Goal: Task Accomplishment & Management: Manage account settings

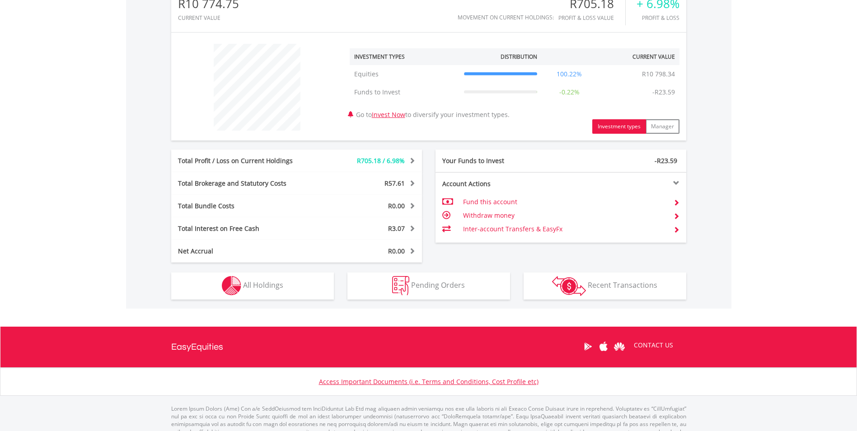
scroll to position [333, 0]
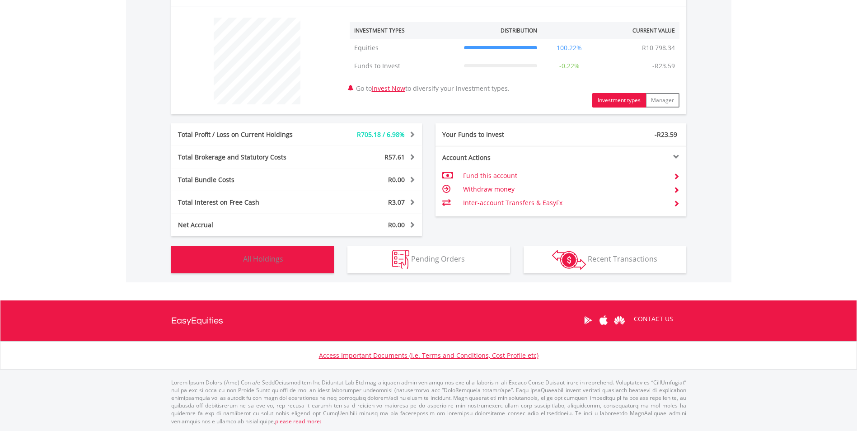
click at [275, 257] on span "All Holdings" at bounding box center [263, 259] width 40 height 10
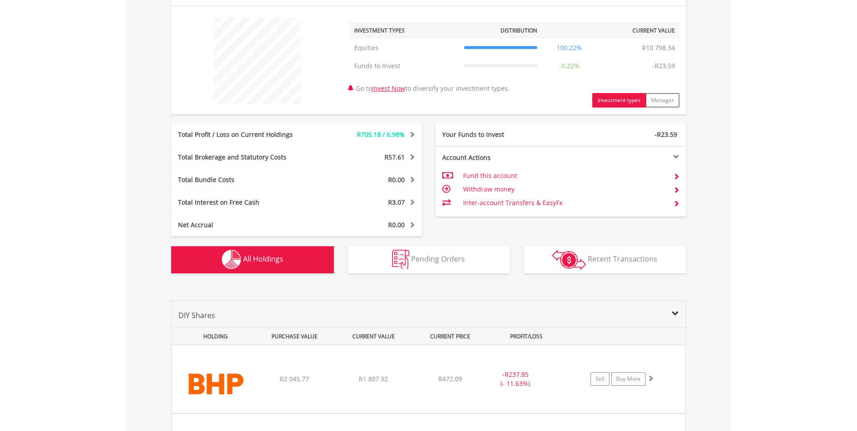
scroll to position [634, 0]
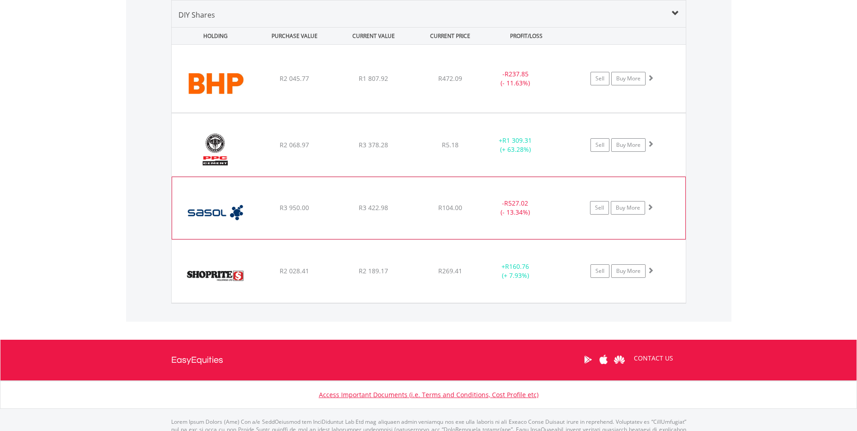
click at [271, 83] on div "R3 950.00" at bounding box center [294, 78] width 77 height 9
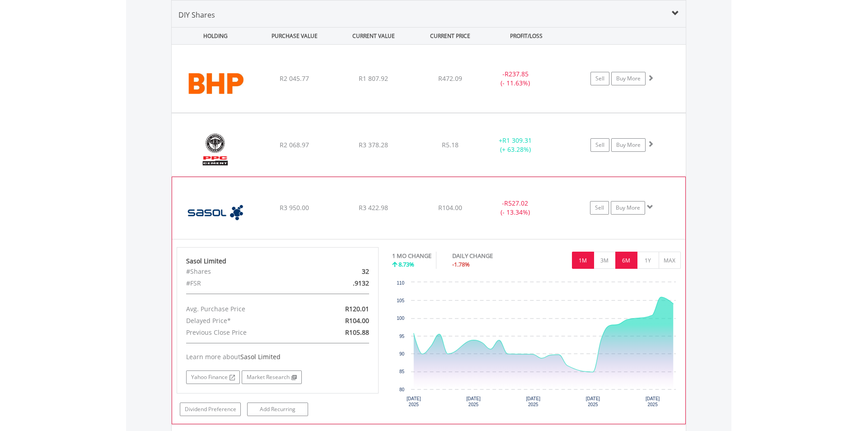
click at [623, 262] on button "6M" at bounding box center [626, 260] width 22 height 17
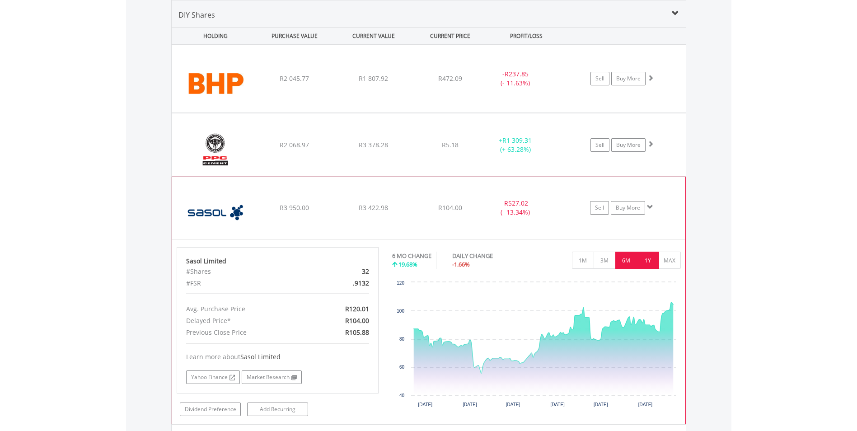
click at [644, 259] on button "1Y" at bounding box center [648, 260] width 22 height 17
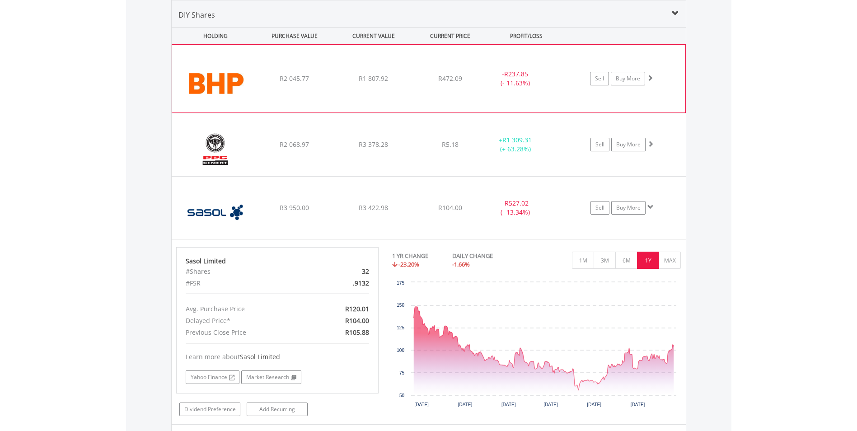
click at [277, 95] on div "﻿ BHP Group Limited R2 045.77 R1 807.92 R472.09 - R237.85 (- 11.63%) Sell Buy M…" at bounding box center [428, 79] width 513 height 68
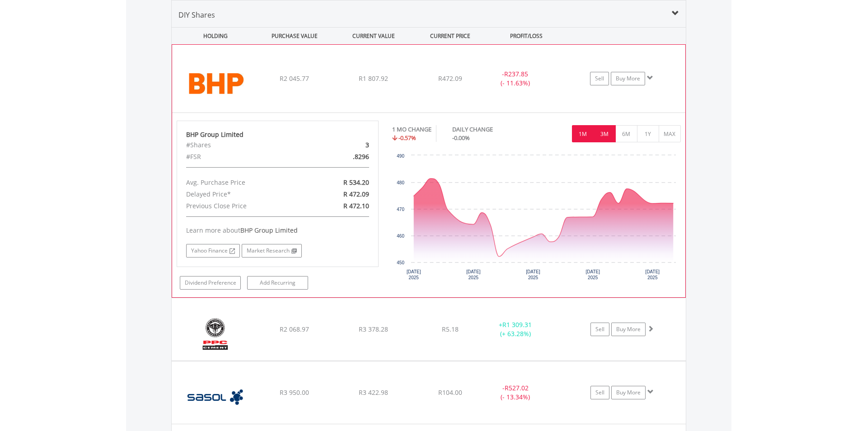
click at [606, 130] on button "3M" at bounding box center [604, 133] width 22 height 17
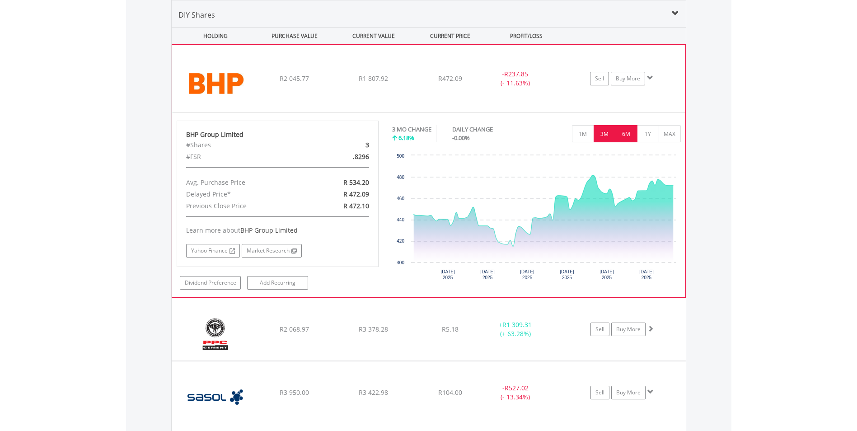
click at [624, 132] on button "6M" at bounding box center [626, 133] width 22 height 17
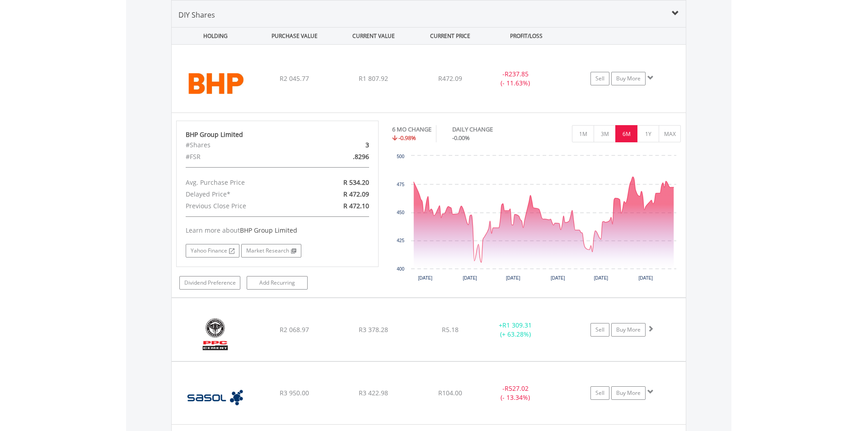
click at [122, 168] on body "My Investments Invest Now New Listings Sell My Recurring Investments Pending Or…" at bounding box center [428, 106] width 857 height 1481
click at [649, 79] on span at bounding box center [650, 78] width 6 height 6
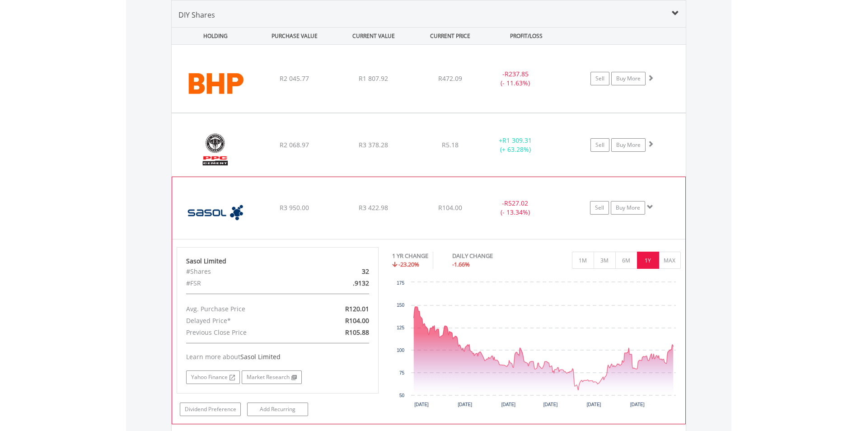
click at [649, 206] on span at bounding box center [650, 207] width 6 height 6
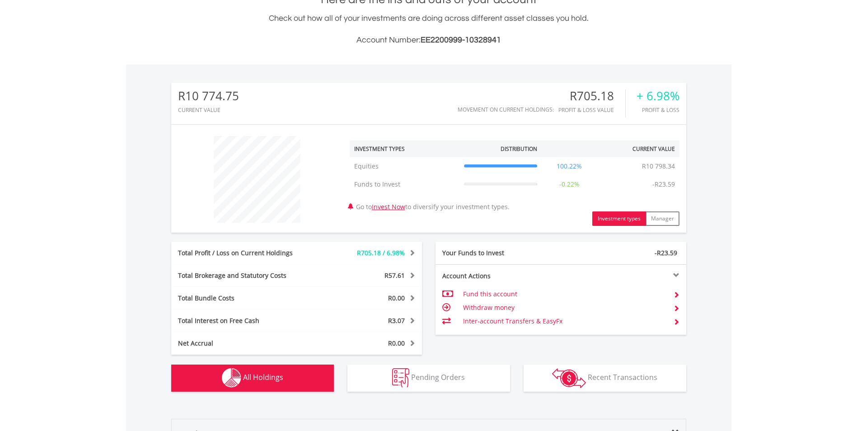
scroll to position [47, 0]
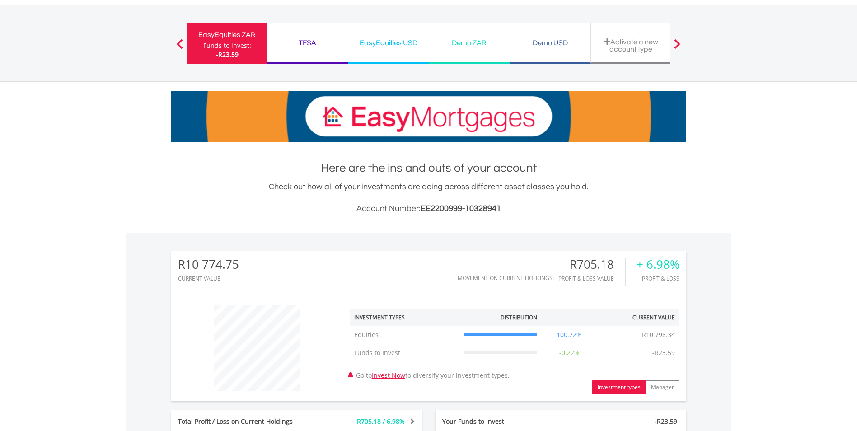
click at [462, 37] on div "Demo ZAR" at bounding box center [469, 43] width 70 height 13
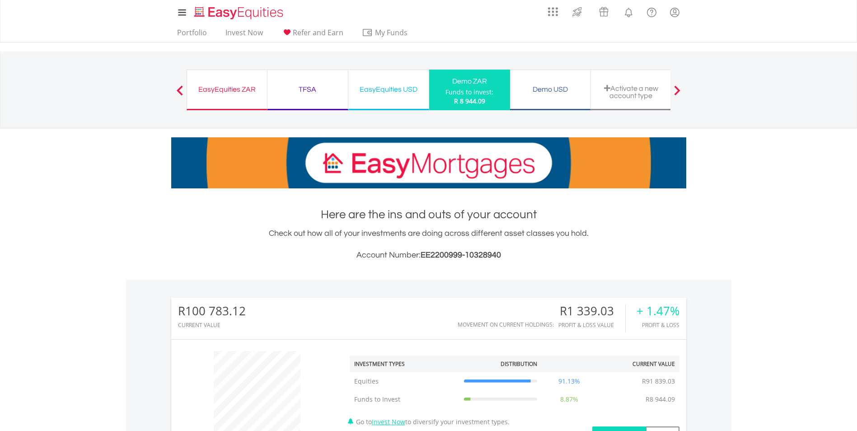
click at [546, 86] on div "Demo USD" at bounding box center [550, 89] width 70 height 13
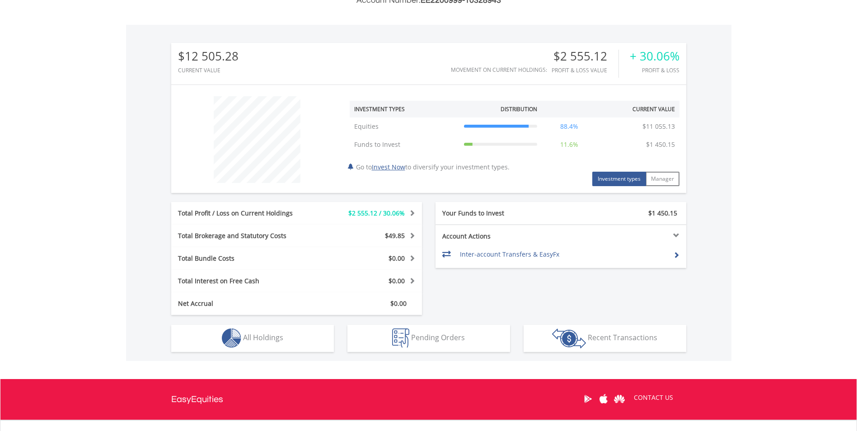
scroll to position [333, 0]
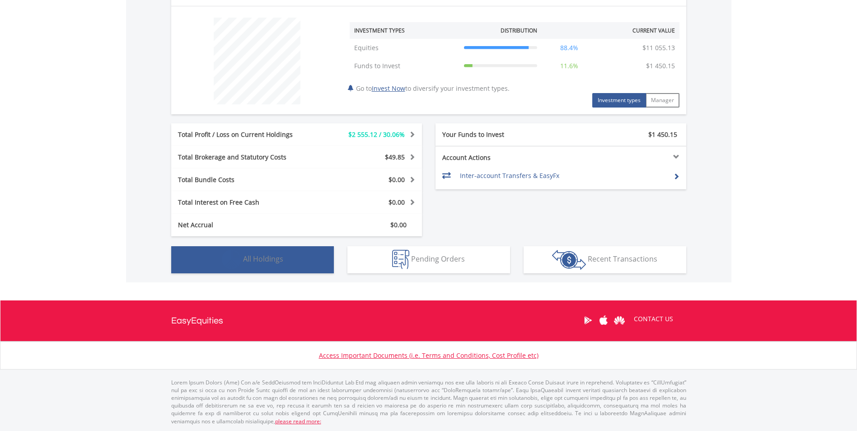
click at [258, 259] on span "All Holdings" at bounding box center [263, 259] width 40 height 10
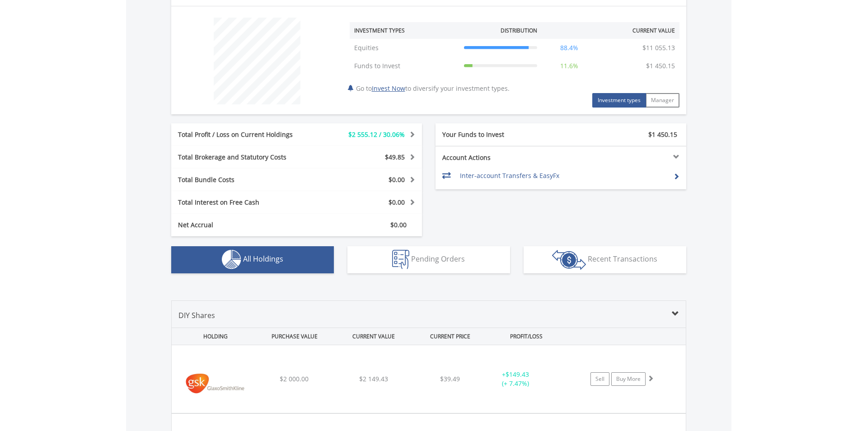
scroll to position [634, 0]
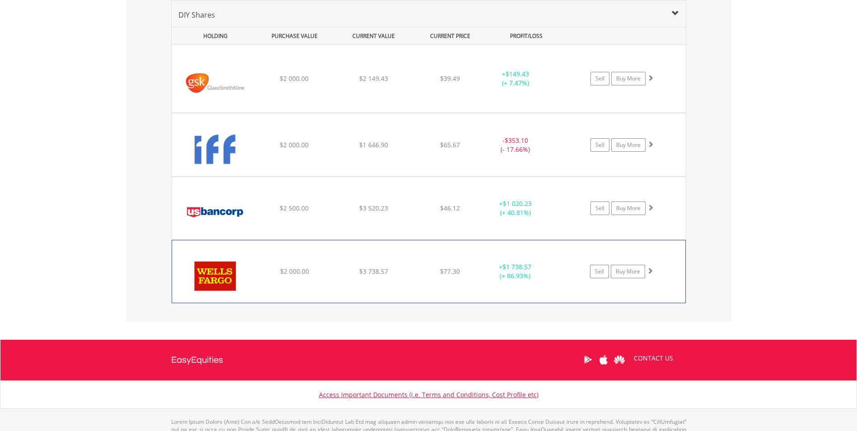
click at [469, 83] on div "$77.30" at bounding box center [450, 78] width 72 height 9
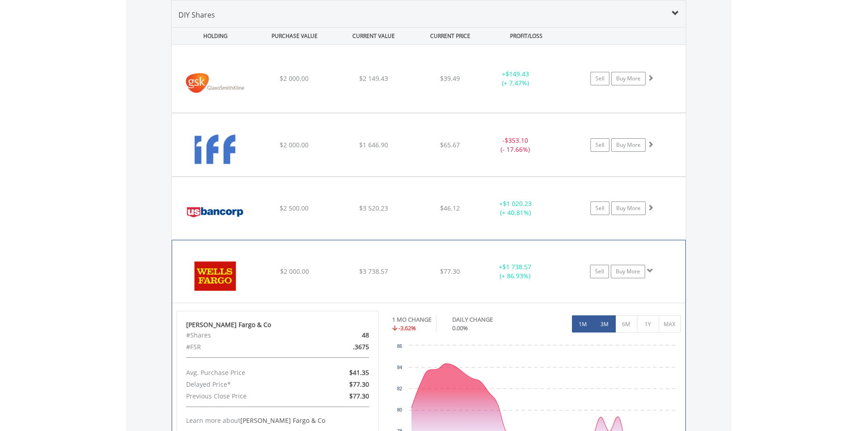
click at [602, 322] on button "3M" at bounding box center [604, 323] width 22 height 17
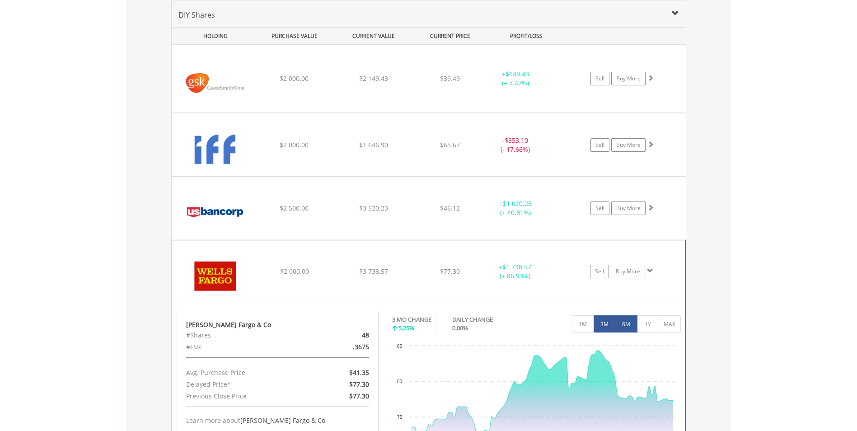
click at [623, 323] on button "6M" at bounding box center [626, 323] width 22 height 17
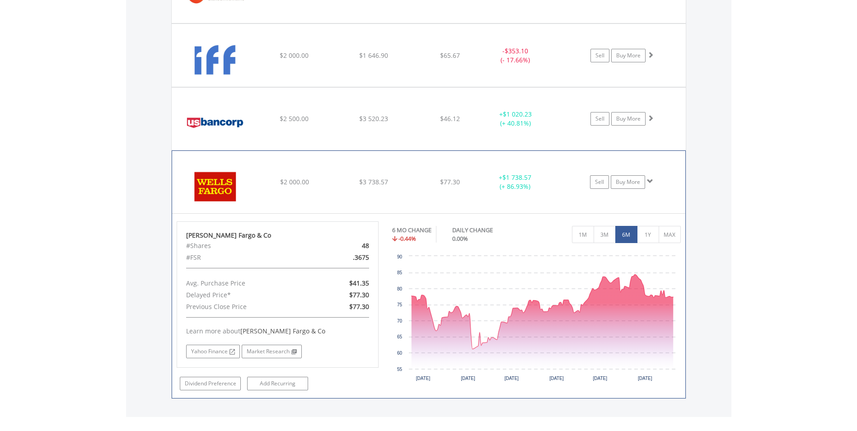
scroll to position [724, 0]
click at [646, 229] on button "1Y" at bounding box center [648, 233] width 22 height 17
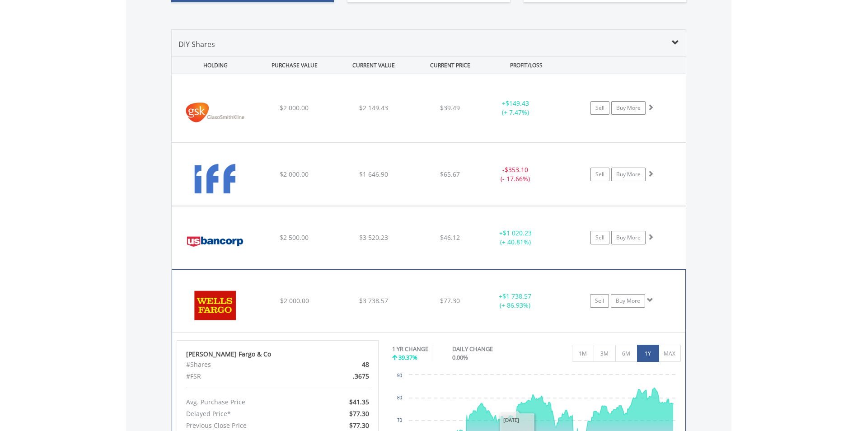
scroll to position [589, 0]
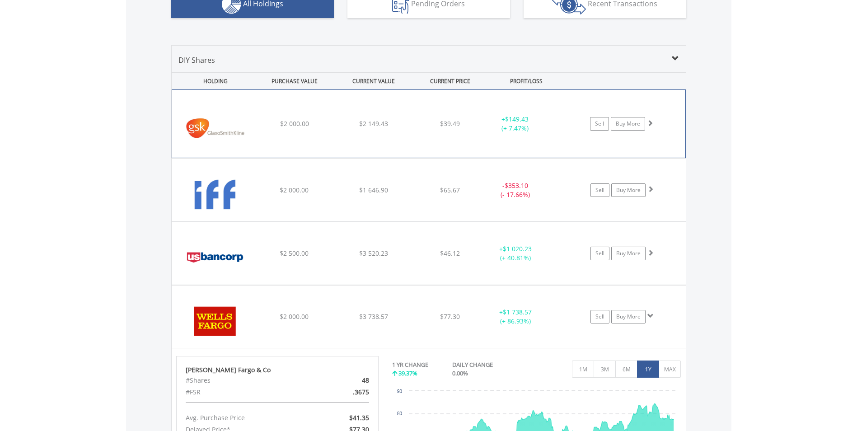
click at [650, 124] on span at bounding box center [650, 123] width 6 height 6
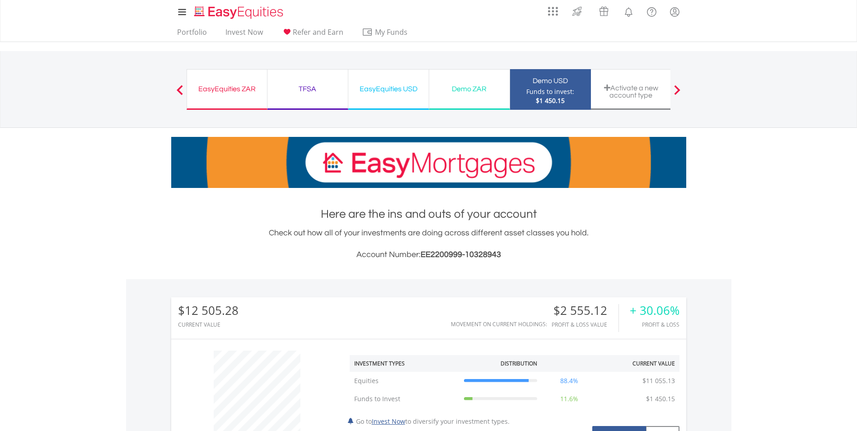
scroll to position [0, 0]
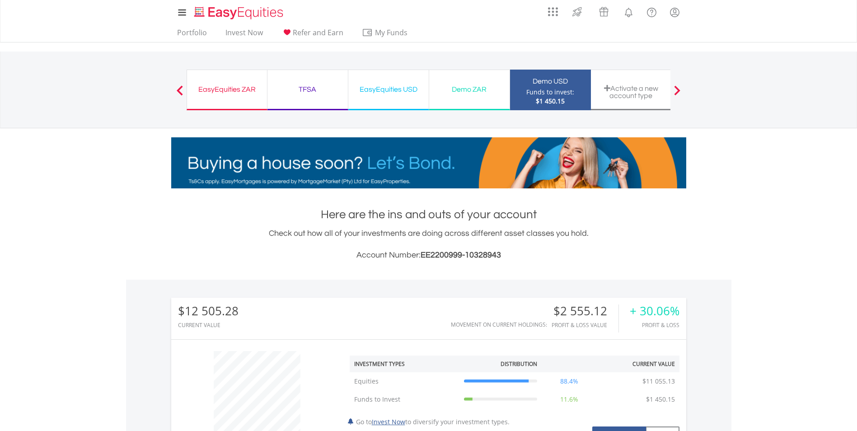
click at [224, 83] on div "EasyEquities ZAR" at bounding box center [226, 89] width 69 height 13
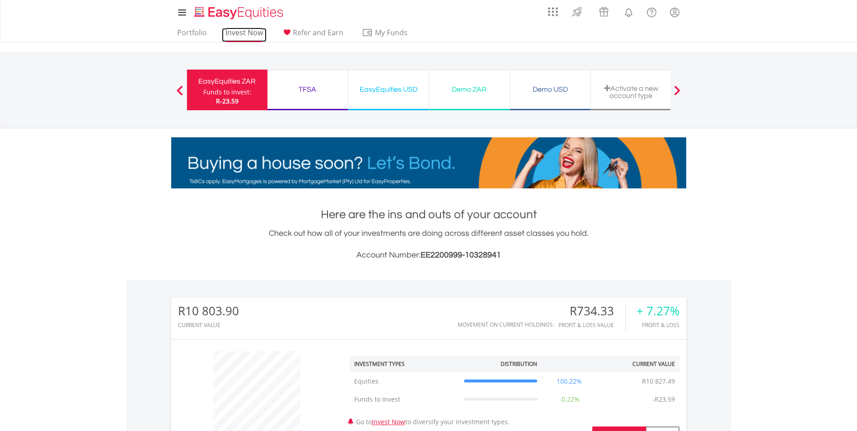
click at [248, 33] on link "Invest Now" at bounding box center [244, 35] width 45 height 14
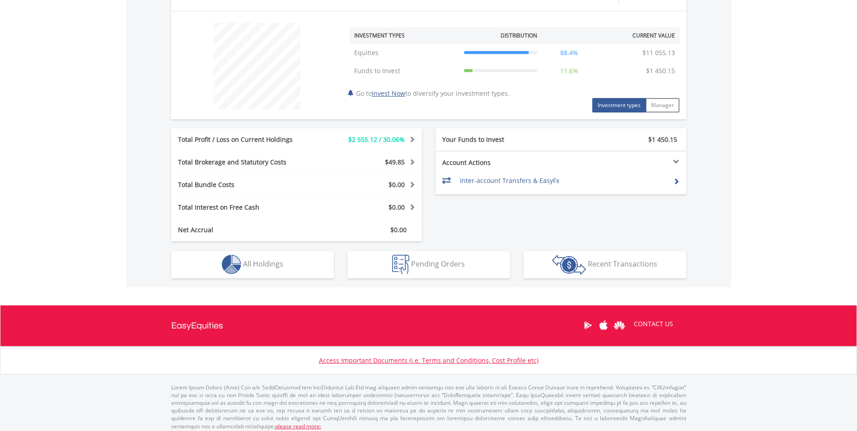
scroll to position [333, 0]
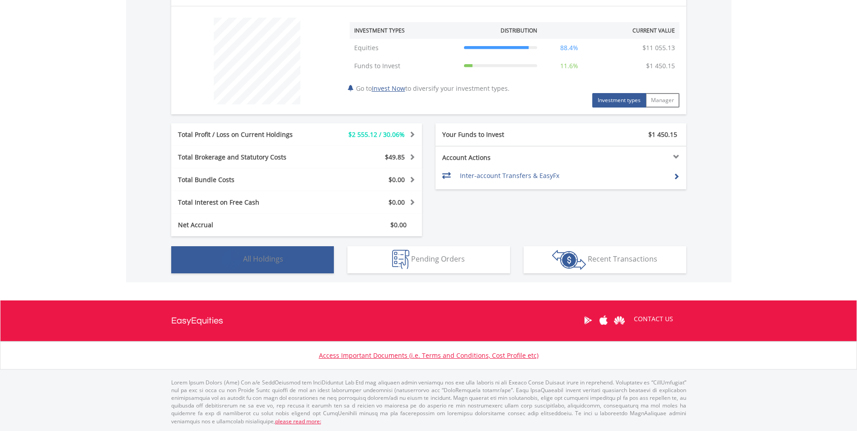
click at [289, 256] on button "Holdings All Holdings" at bounding box center [252, 259] width 163 height 27
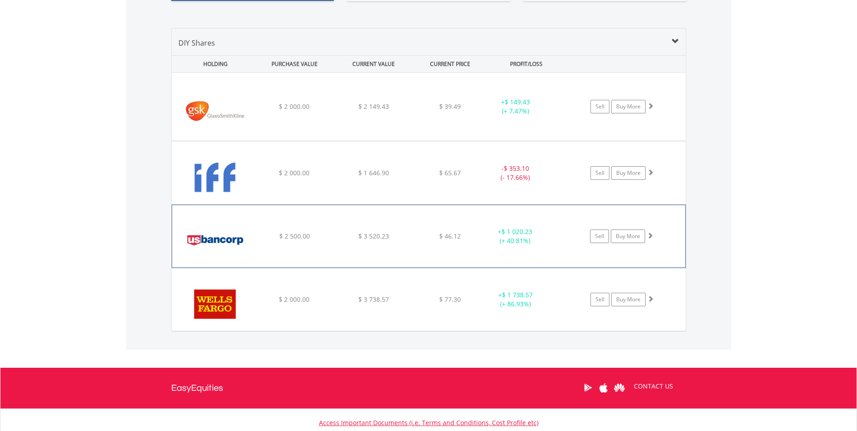
scroll to position [583, 0]
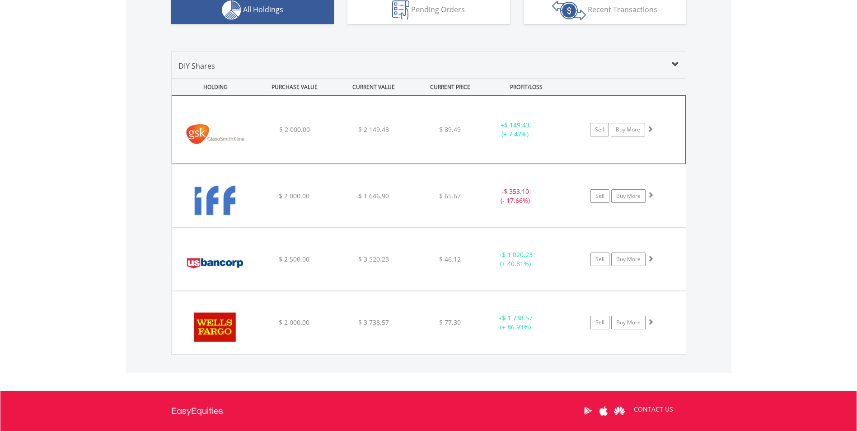
click at [651, 127] on span at bounding box center [650, 129] width 6 height 6
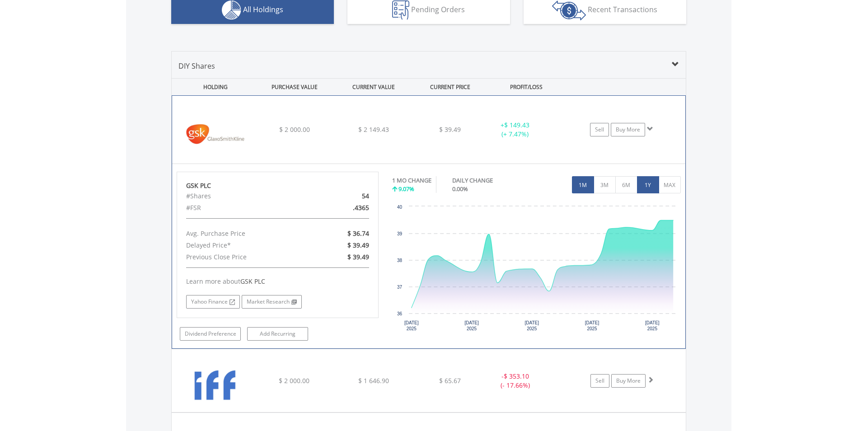
click at [642, 183] on button "1Y" at bounding box center [648, 184] width 22 height 17
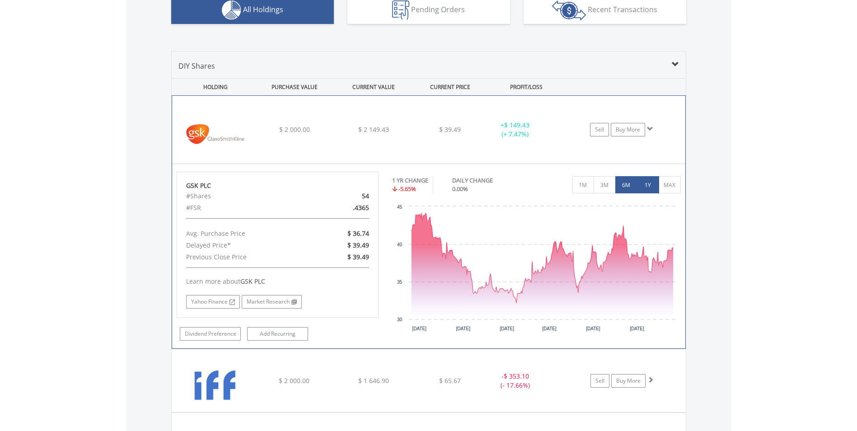
click at [632, 183] on button "6M" at bounding box center [626, 184] width 22 height 17
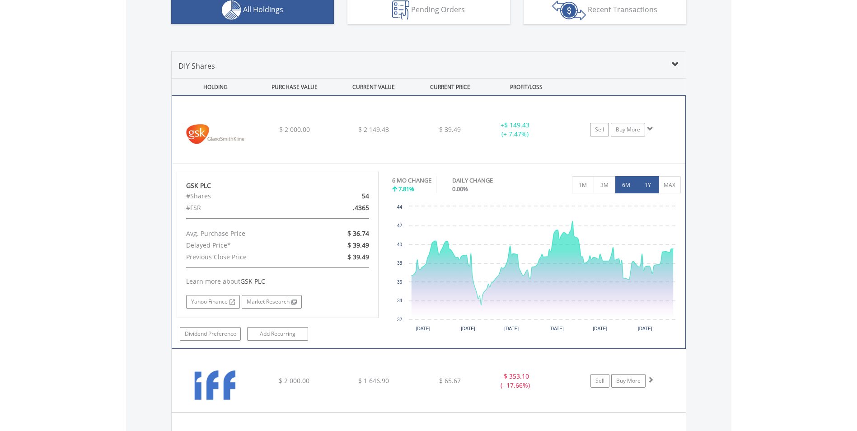
click at [648, 182] on button "1Y" at bounding box center [648, 184] width 22 height 17
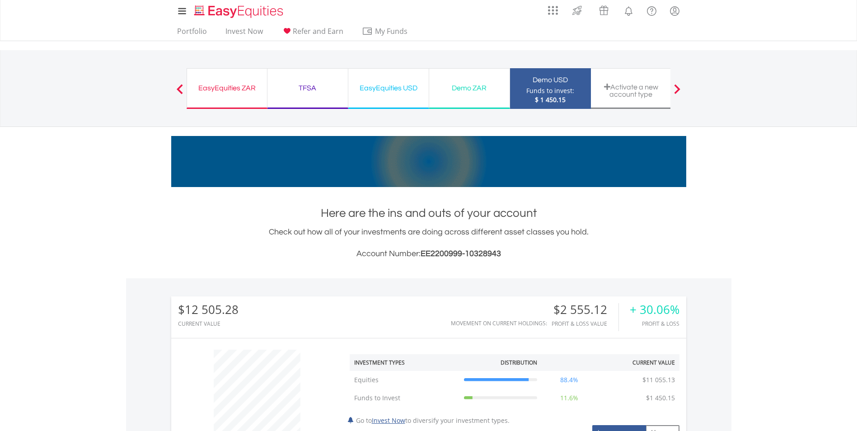
scroll to position [0, 0]
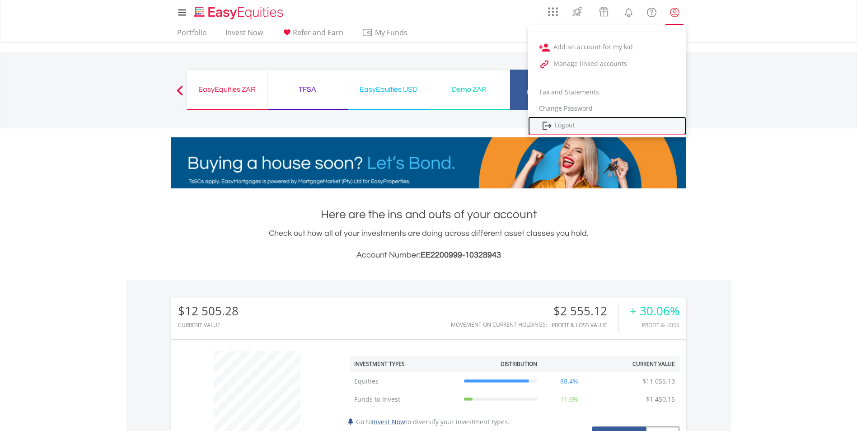
click at [556, 122] on link "Logout" at bounding box center [607, 126] width 158 height 19
